Goal: Task Accomplishment & Management: Complete application form

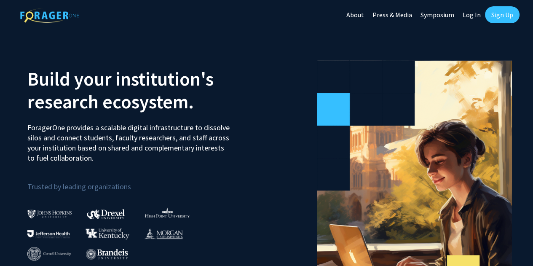
click at [492, 13] on link "Sign Up" at bounding box center [502, 14] width 35 height 17
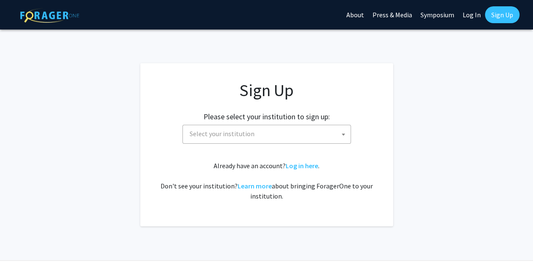
click at [246, 128] on span "Select your institution" at bounding box center [268, 133] width 164 height 17
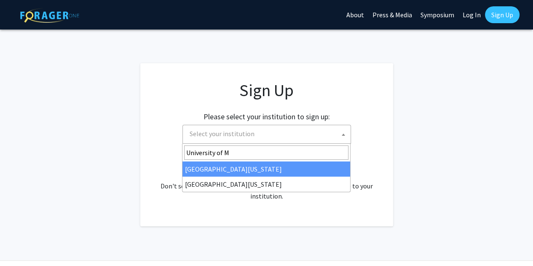
type input "University of M"
select select "31"
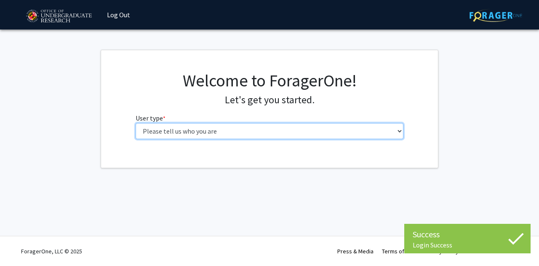
click at [258, 133] on select "Please tell us who you are Undergraduate Student Master's Student Doctoral Cand…" at bounding box center [270, 131] width 268 height 16
select select "1: undergrad"
click at [136, 123] on select "Please tell us who you are Undergraduate Student Master's Student Doctoral Cand…" at bounding box center [270, 131] width 268 height 16
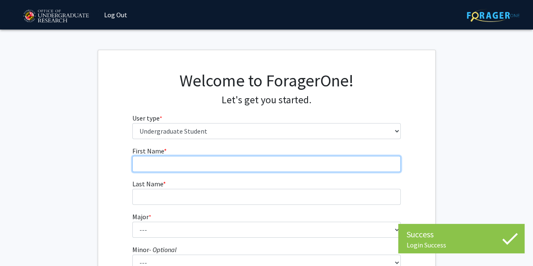
click at [171, 166] on input "First Name * required" at bounding box center [266, 164] width 268 height 16
type input "[PERSON_NAME]"
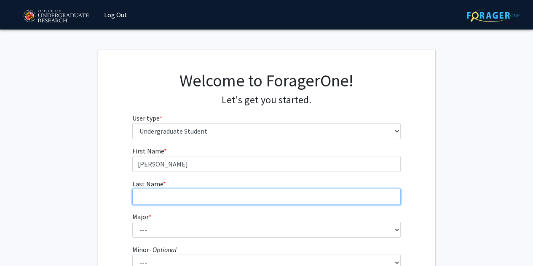
click at [169, 192] on input "Last Name * required" at bounding box center [266, 197] width 268 height 16
type input "[PERSON_NAME]"
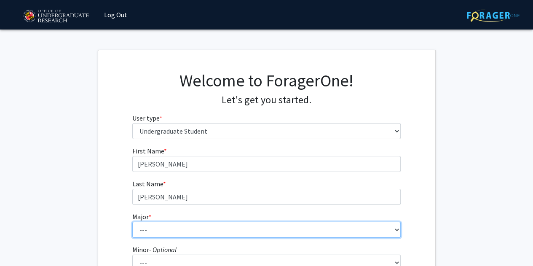
click at [167, 228] on select "--- Accounting Aerospace Engineering African American and Africana Studies Agri…" at bounding box center [266, 230] width 268 height 16
select select "16: 2317"
click at [132, 222] on select "--- Accounting Aerospace Engineering African American and Africana Studies Agri…" at bounding box center [266, 230] width 268 height 16
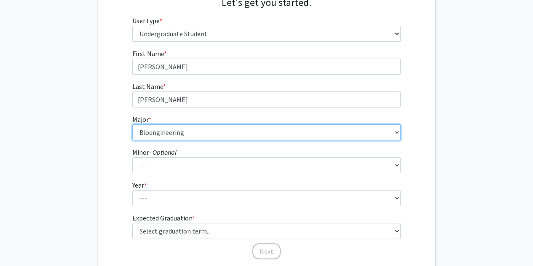
scroll to position [98, 0]
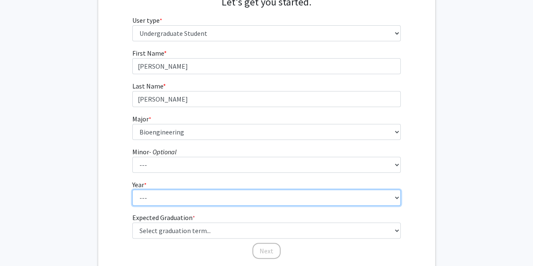
click at [161, 198] on select "--- First-year Sophomore Junior Senior Postbaccalaureate Certificate" at bounding box center [266, 198] width 268 height 16
select select "1: first-year"
click at [132, 190] on select "--- First-year Sophomore Junior Senior Postbaccalaureate Certificate" at bounding box center [266, 198] width 268 height 16
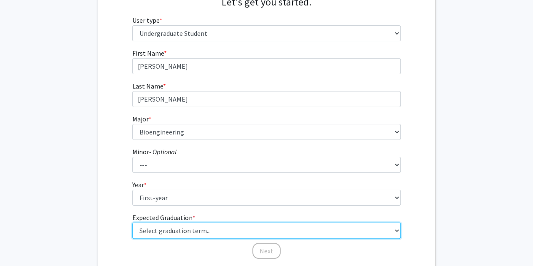
click at [164, 229] on select "Select graduation term... Spring 2025 Summer 2025 Fall 2025 Winter 2025 Spring …" at bounding box center [266, 230] width 268 height 16
select select "17: spring_2029"
click at [132, 222] on select "Select graduation term... Spring 2025 Summer 2025 Fall 2025 Winter 2025 Spring …" at bounding box center [266, 230] width 268 height 16
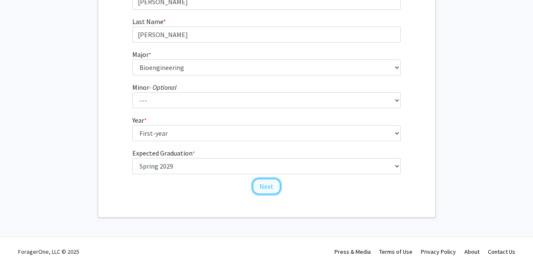
click at [273, 192] on button "Next" at bounding box center [266, 186] width 28 height 16
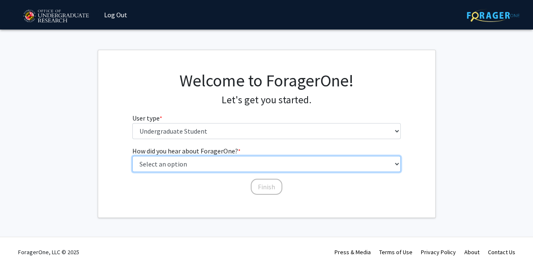
click at [207, 161] on select "Select an option Peer/student recommendation Faculty/staff recommendation Unive…" at bounding box center [266, 164] width 268 height 16
select select "2: faculty_recommendation"
click at [132, 156] on select "Select an option Peer/student recommendation Faculty/staff recommendation Unive…" at bounding box center [266, 164] width 268 height 16
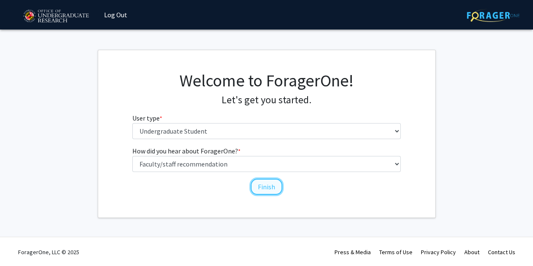
click at [270, 185] on button "Finish" at bounding box center [267, 187] width 32 height 16
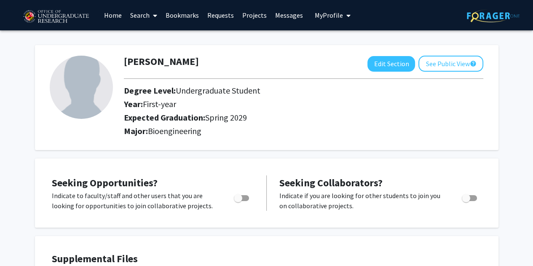
drag, startPoint x: 474, startPoint y: 0, endPoint x: 221, endPoint y: 91, distance: 269.0
click at [221, 91] on span "Undergraduate Student" at bounding box center [218, 90] width 85 height 11
